Goal: Task Accomplishment & Management: Complete application form

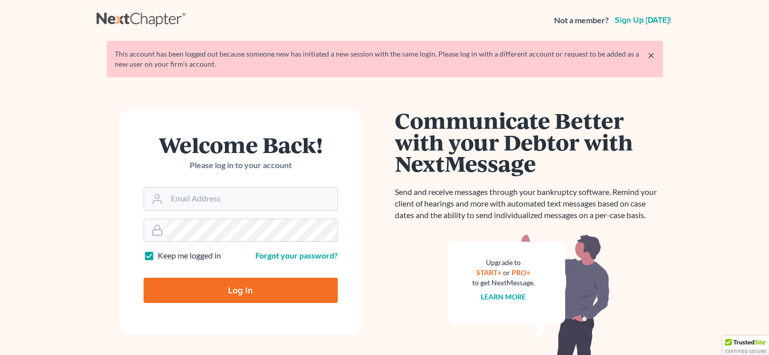
type input "[EMAIL_ADDRESS][DOMAIN_NAME]"
click at [251, 285] on input "Log In" at bounding box center [241, 290] width 194 height 25
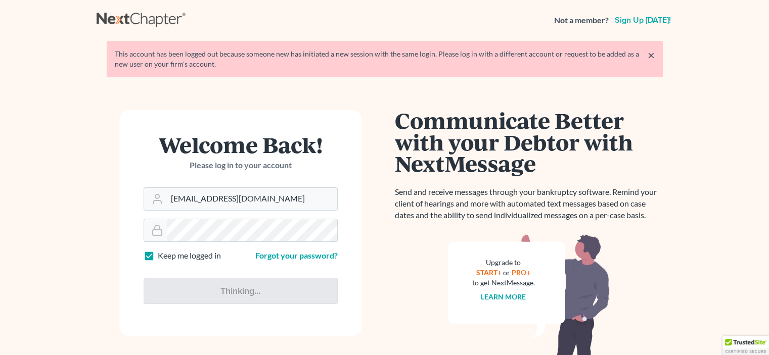
type input "Thinking..."
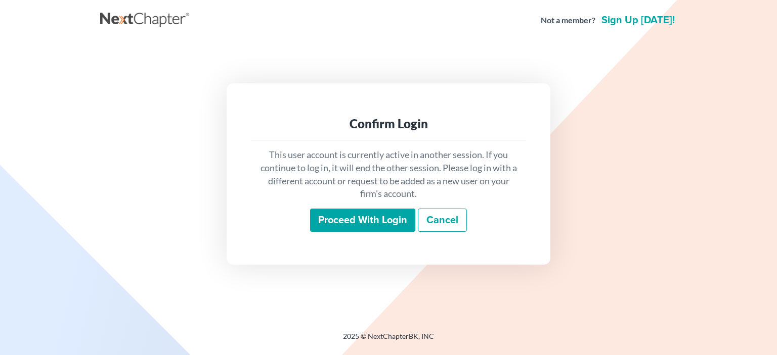
click at [358, 232] on input "Proceed with login" at bounding box center [362, 220] width 105 height 23
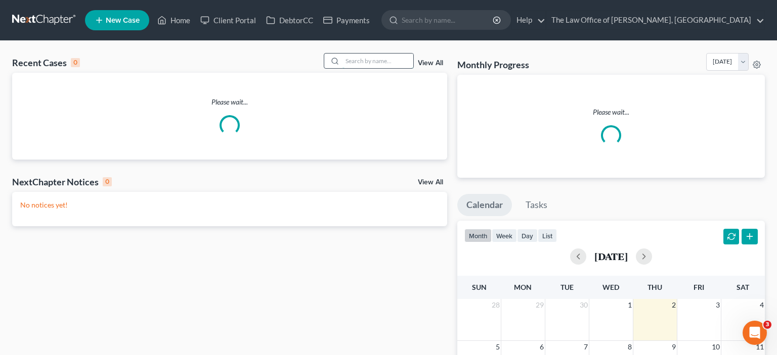
click at [386, 58] on input "search" at bounding box center [377, 61] width 71 height 15
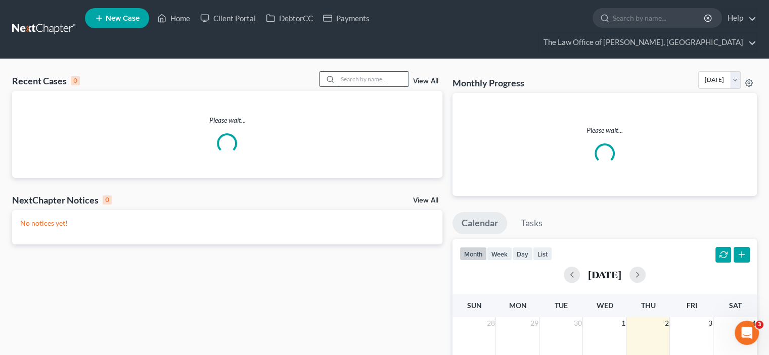
click at [386, 72] on input "search" at bounding box center [373, 79] width 71 height 15
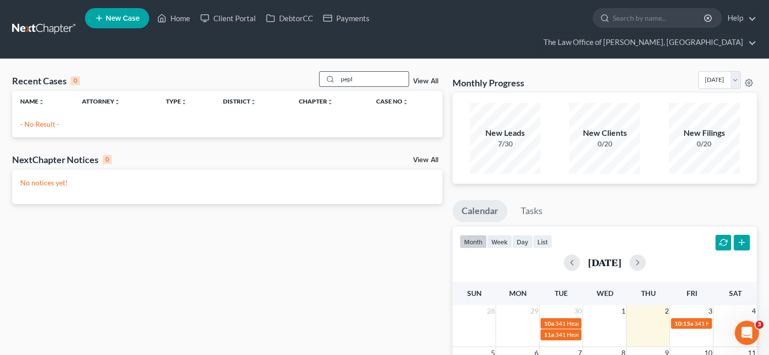
type input "pepl"
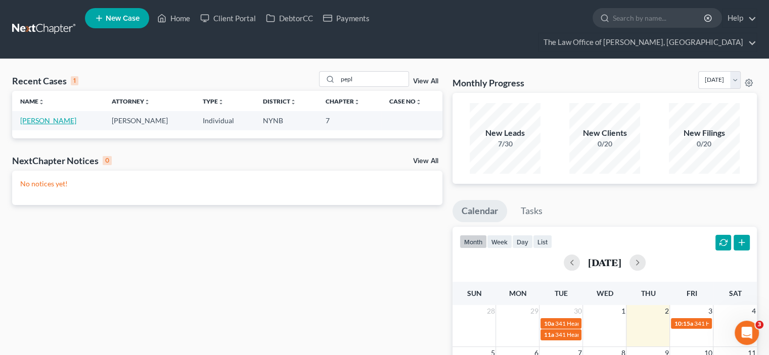
click at [54, 116] on link "Peplowski, Matthew" at bounding box center [48, 120] width 56 height 9
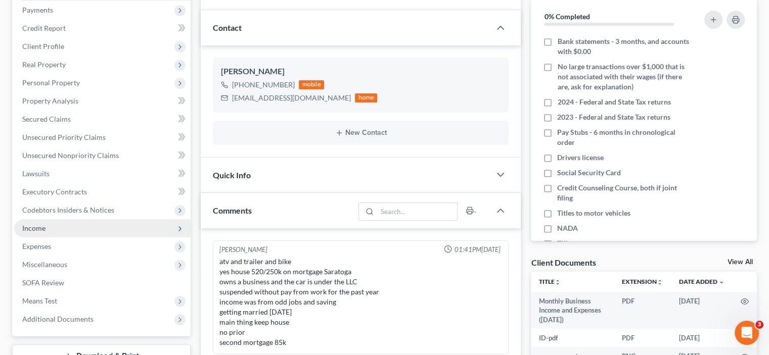
scroll to position [245, 0]
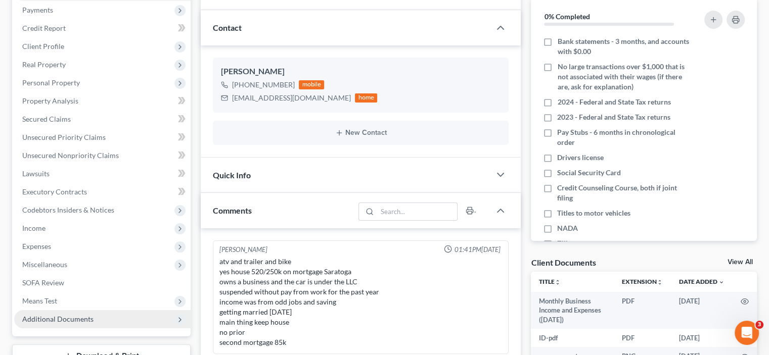
click at [65, 315] on span "Additional Documents" at bounding box center [57, 319] width 71 height 9
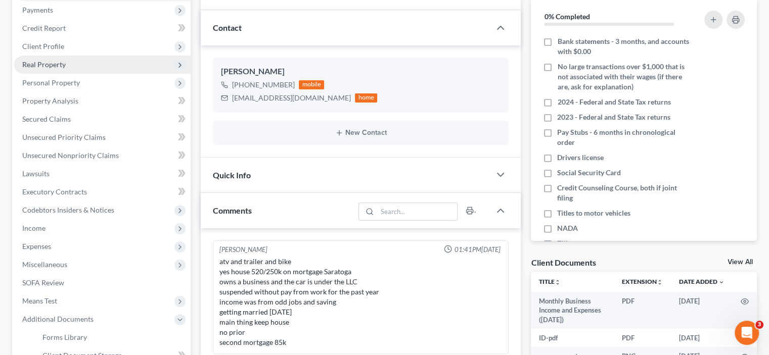
click at [83, 56] on span "Real Property" at bounding box center [102, 65] width 176 height 18
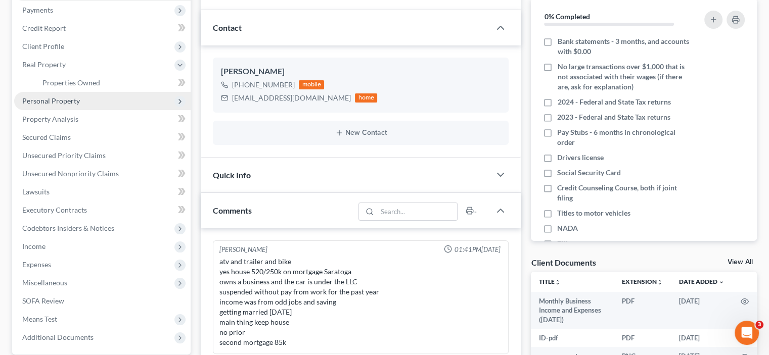
click at [84, 92] on span "Personal Property" at bounding box center [102, 101] width 176 height 18
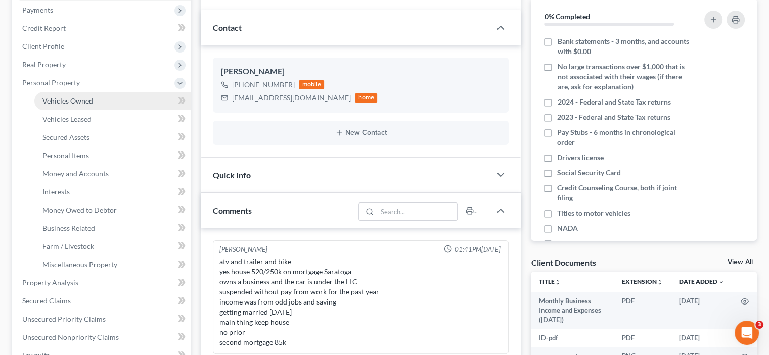
click at [84, 97] on span "Vehicles Owned" at bounding box center [67, 101] width 51 height 9
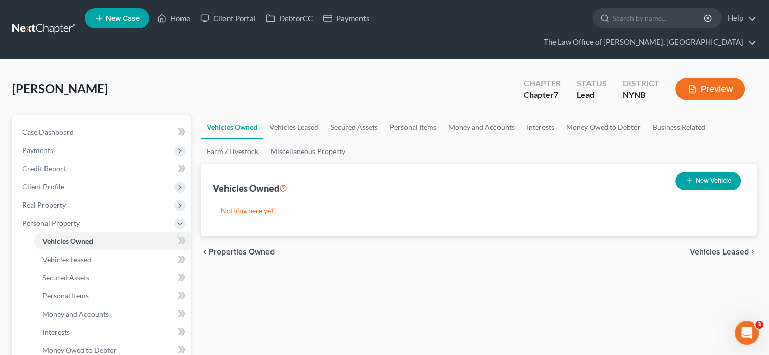
click at [698, 172] on button "New Vehicle" at bounding box center [708, 181] width 65 height 19
select select "0"
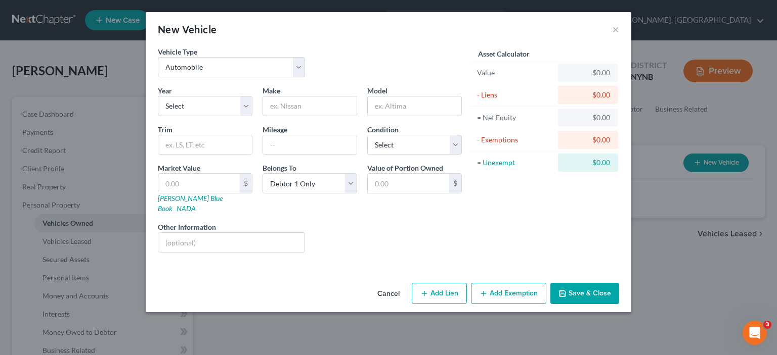
click at [211, 117] on div "Year Select 2026 2025 2024 2023 2022 2021 2020 2019 2018 2017 2016 2015 2014 20…" at bounding box center [310, 172] width 314 height 175
click at [220, 105] on select "Select 2026 2025 2024 2023 2022 2021 2020 2019 2018 2017 2016 2015 2014 2013 20…" at bounding box center [205, 106] width 95 height 20
select select "24"
click at [158, 96] on select "Select 2026 2025 2024 2023 2022 2021 2020 2019 2018 2017 2016 2015 2014 2013 20…" at bounding box center [205, 106] width 95 height 20
click at [296, 108] on input "text" at bounding box center [310, 106] width 94 height 19
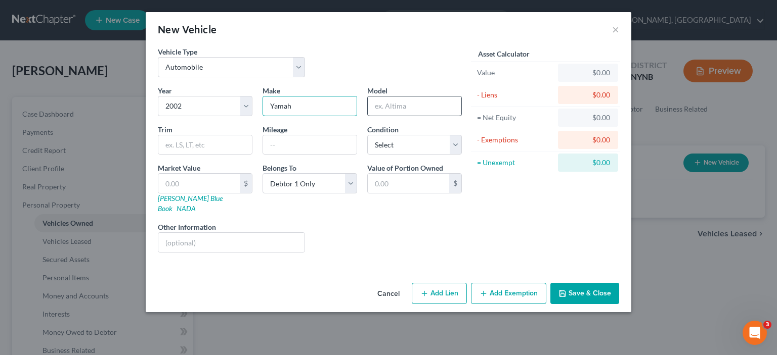
type input "Yamah"
click at [391, 109] on input "text" at bounding box center [415, 106] width 94 height 19
paste input "Yamaha XV17PCP RS WARRIOR"
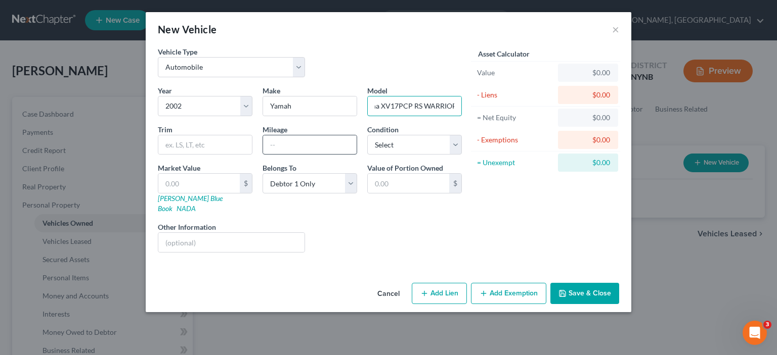
type input "Yamaha XV17PCP RS WARRIORYamaha XV17PCP RS WARRIOR"
click at [293, 149] on input "text" at bounding box center [310, 145] width 94 height 19
type input "15000"
click at [406, 150] on select "Select Excellent Very Good Good Fair Poor" at bounding box center [414, 145] width 95 height 20
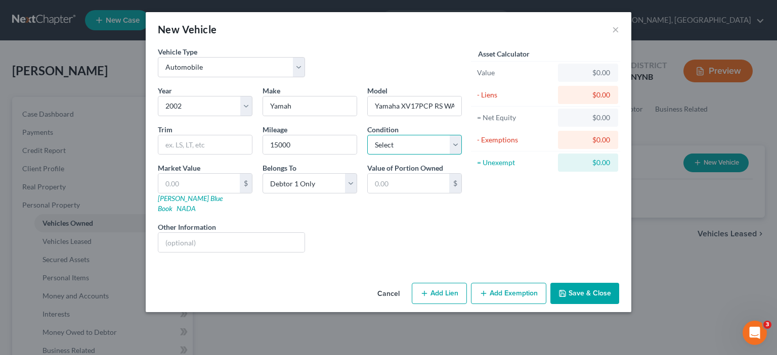
select select "2"
click at [367, 135] on select "Select Excellent Very Good Good Fair Poor" at bounding box center [414, 145] width 95 height 20
click at [193, 185] on input "text" at bounding box center [198, 183] width 81 height 19
click at [207, 191] on input "text" at bounding box center [198, 183] width 81 height 19
type input "20"
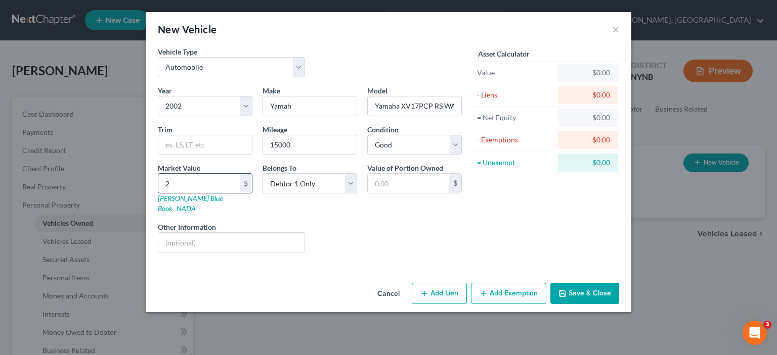
type input "20.00"
type input "201"
type input "201.00"
type input "2,015"
type input "2,015.00"
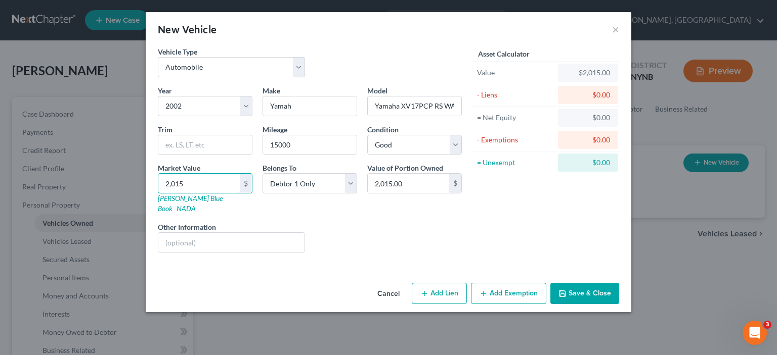
type input "2,015"
click at [605, 285] on button "Save & Close" at bounding box center [584, 293] width 69 height 21
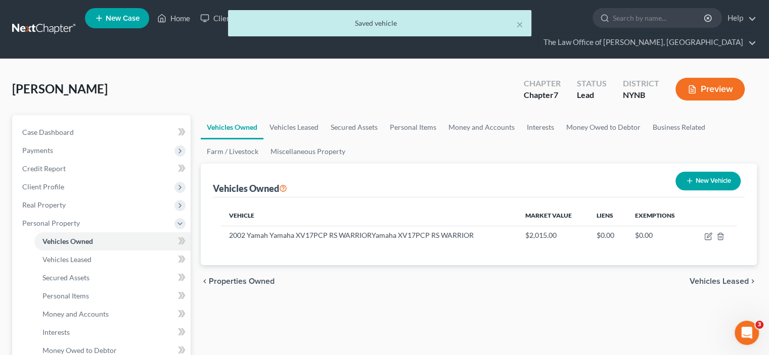
click at [728, 172] on button "New Vehicle" at bounding box center [708, 181] width 65 height 19
select select "0"
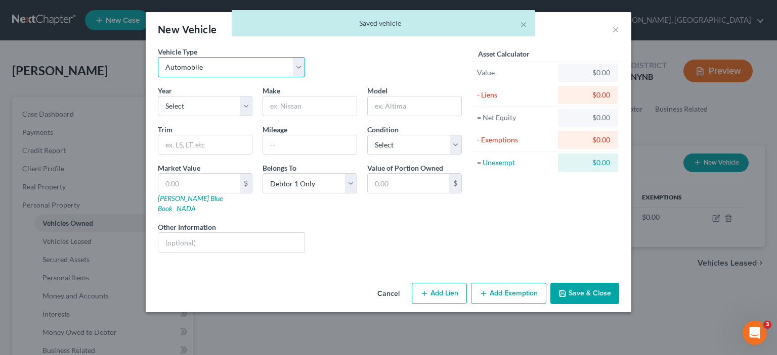
click at [188, 67] on select "Select Automobile Truck Trailer Watercraft Aircraft Motor Home Atv Other Vehicle" at bounding box center [231, 67] width 147 height 20
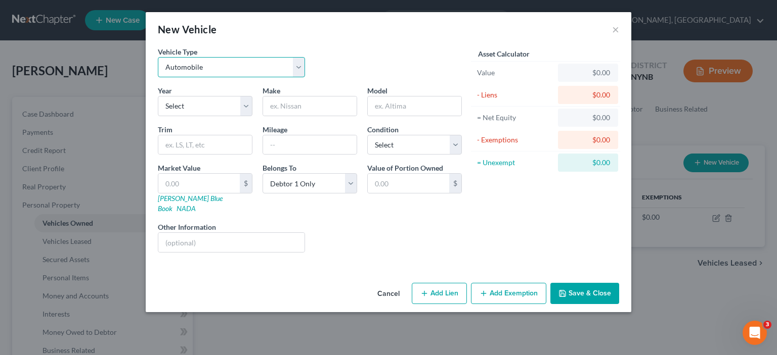
select select "6"
click at [158, 57] on select "Select Automobile Truck Trailer Watercraft Aircraft Motor Home Atv Other Vehicle" at bounding box center [231, 67] width 147 height 20
click at [249, 105] on select "Select 2026 2025 2024 2023 2022 2021 2020 2019 2018 2017 2016 2015 2014 2013 20…" at bounding box center [205, 106] width 95 height 20
select select "10"
click at [158, 96] on select "Select 2026 2025 2024 2023 2022 2021 2020 2019 2018 2017 2016 2015 2014 2013 20…" at bounding box center [205, 106] width 95 height 20
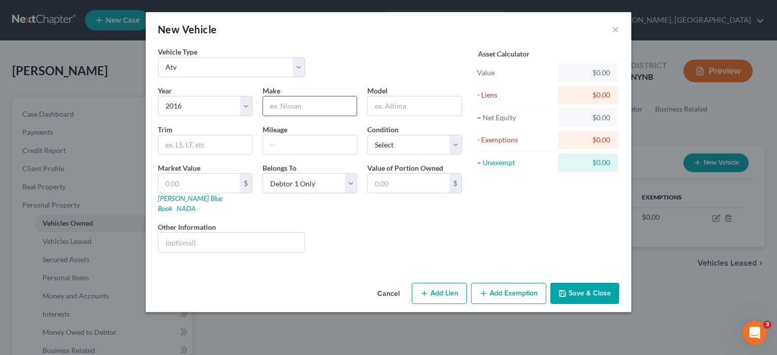
click at [307, 97] on input "text" at bounding box center [310, 106] width 94 height 19
paste input "Can-Am"
type input "Can-Am"
click at [413, 110] on input "text" at bounding box center [415, 106] width 94 height 19
paste input "Can-Am"
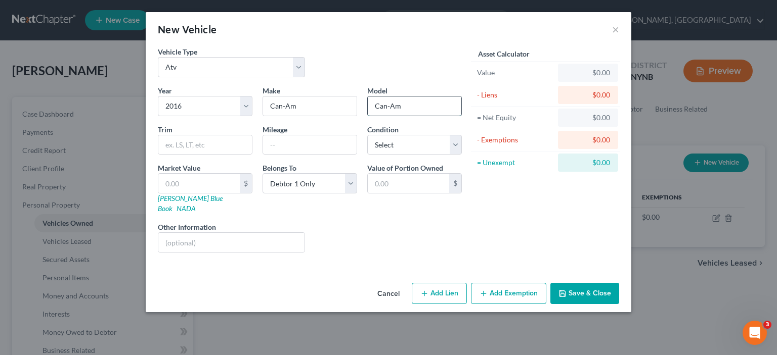
click at [413, 109] on input "Can-Am" at bounding box center [415, 106] width 94 height 19
drag, startPoint x: 413, startPoint y: 109, endPoint x: 391, endPoint y: 12, distance: 99.5
click at [413, 108] on input "Can-Am" at bounding box center [415, 106] width 94 height 19
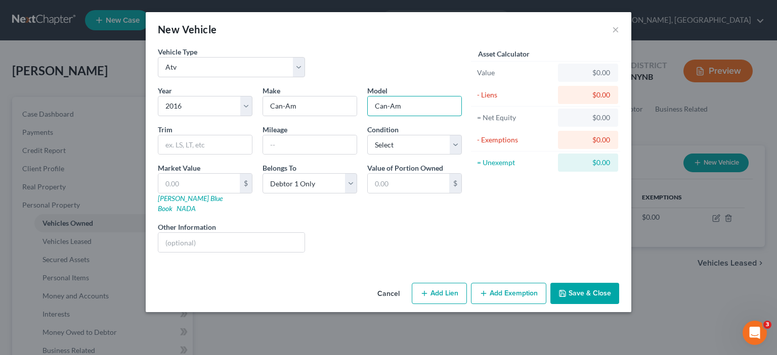
click at [413, 108] on input "Can-Am" at bounding box center [415, 106] width 94 height 19
paste input "Outlander 1000R XT"
type input "Outlander 1000R XT"
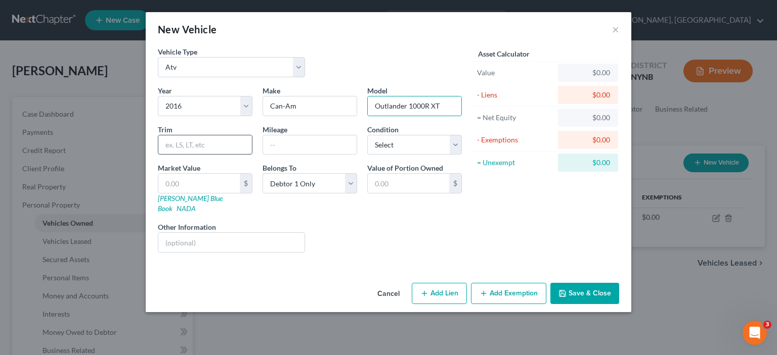
click at [219, 143] on input "text" at bounding box center [205, 145] width 94 height 19
click at [279, 148] on input "text" at bounding box center [310, 145] width 94 height 19
click at [407, 145] on select "Select Excellent Very Good Good Fair Poor" at bounding box center [414, 145] width 95 height 20
click at [323, 138] on input "text" at bounding box center [310, 145] width 94 height 19
click at [293, 141] on input "text" at bounding box center [310, 145] width 94 height 19
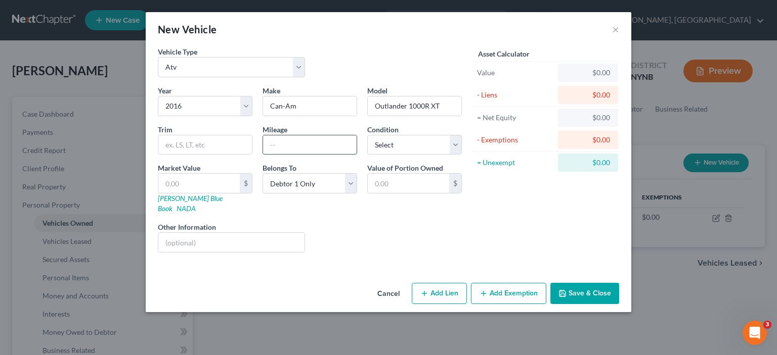
click at [293, 141] on input "text" at bounding box center [310, 145] width 94 height 19
type input "10000"
click at [401, 152] on select "Select Excellent Very Good Good Fair Poor" at bounding box center [414, 145] width 95 height 20
select select "4"
click at [367, 135] on select "Select Excellent Very Good Good Fair Poor" at bounding box center [414, 145] width 95 height 20
